Goal: Transaction & Acquisition: Purchase product/service

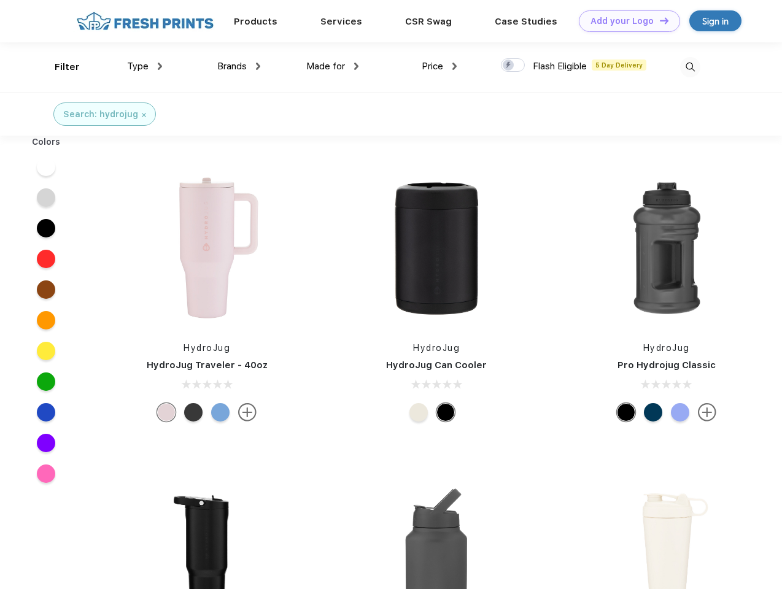
click at [625, 21] on link "Add your Logo Design Tool" at bounding box center [629, 20] width 101 height 21
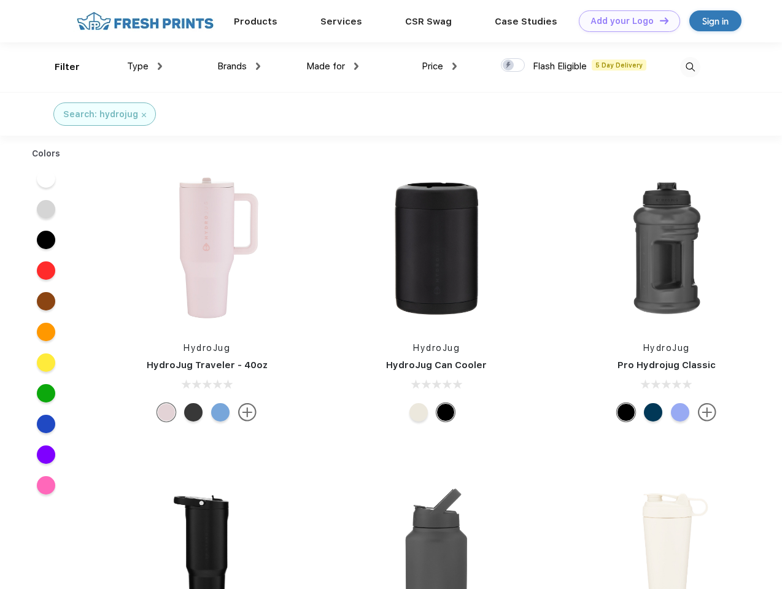
click at [0, 0] on div "Design Tool" at bounding box center [0, 0] width 0 height 0
click at [659, 20] on link "Add your Logo Design Tool" at bounding box center [629, 20] width 101 height 21
click at [59, 67] on div "Filter" at bounding box center [67, 67] width 25 height 14
click at [145, 66] on span "Type" at bounding box center [137, 66] width 21 height 11
click at [239, 66] on span "Brands" at bounding box center [231, 66] width 29 height 11
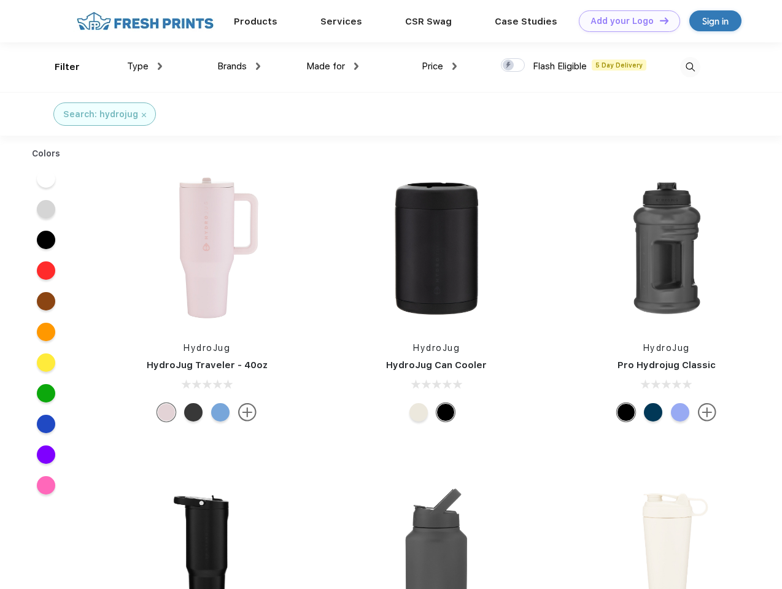
click at [333, 66] on span "Made for" at bounding box center [325, 66] width 39 height 11
click at [440, 66] on span "Price" at bounding box center [432, 66] width 21 height 11
click at [513, 66] on div at bounding box center [513, 65] width 24 height 14
click at [509, 66] on input "checkbox" at bounding box center [505, 62] width 8 height 8
click at [690, 67] on img at bounding box center [690, 67] width 20 height 20
